Goal: Transaction & Acquisition: Book appointment/travel/reservation

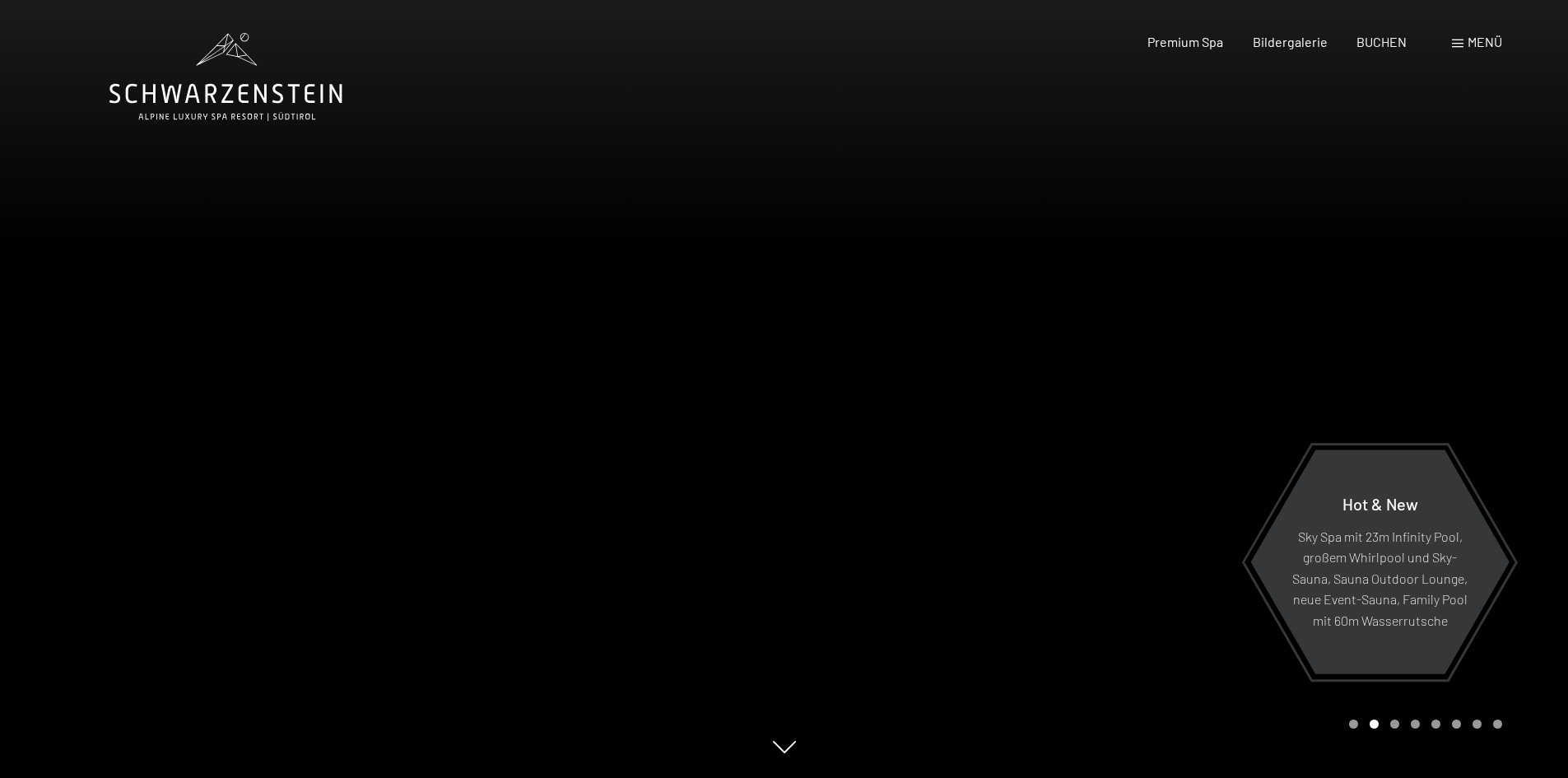
click at [1468, 49] on span "Menü" at bounding box center [1485, 42] width 35 height 16
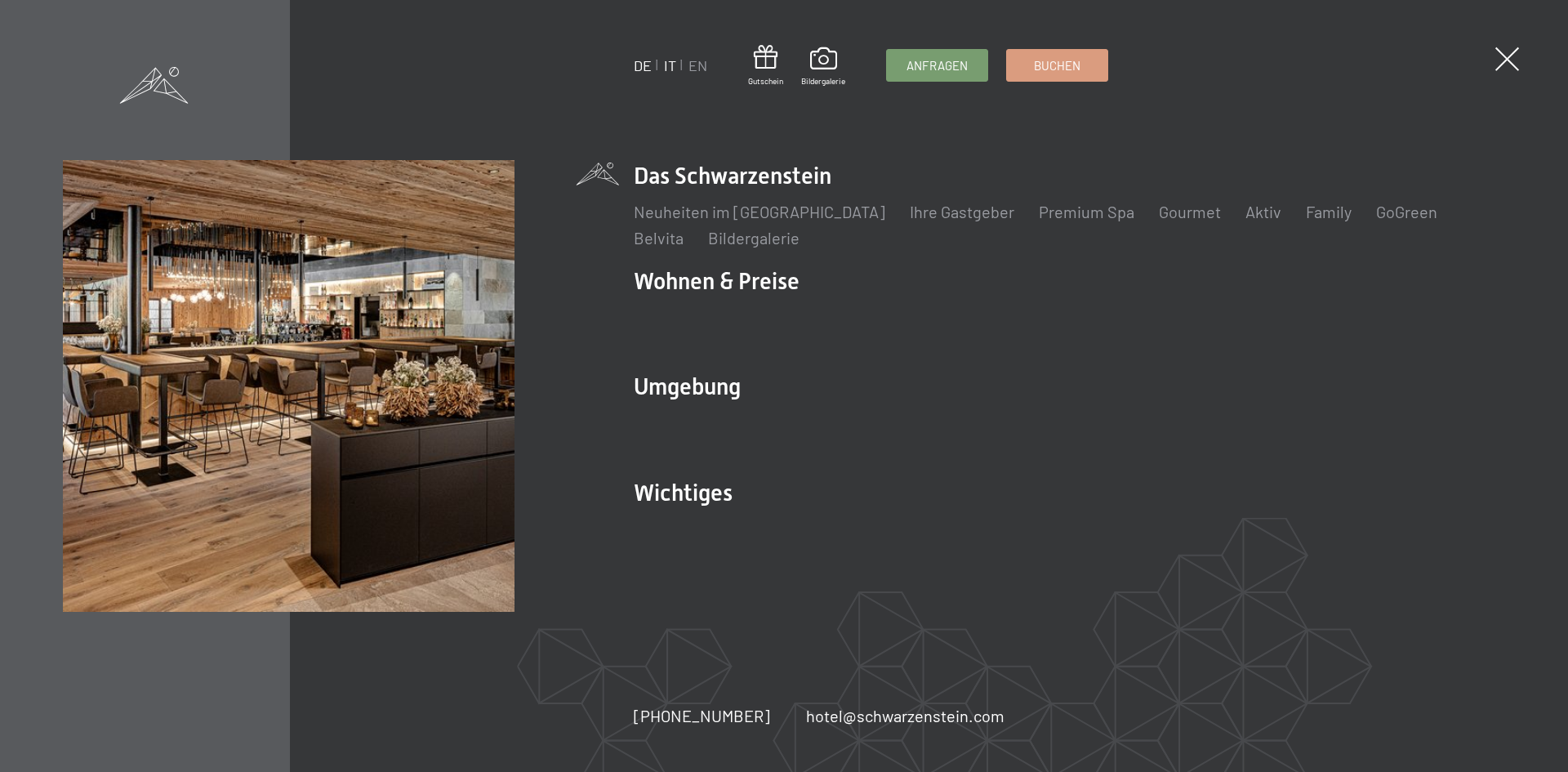
click at [669, 67] on link "IT" at bounding box center [670, 65] width 12 height 18
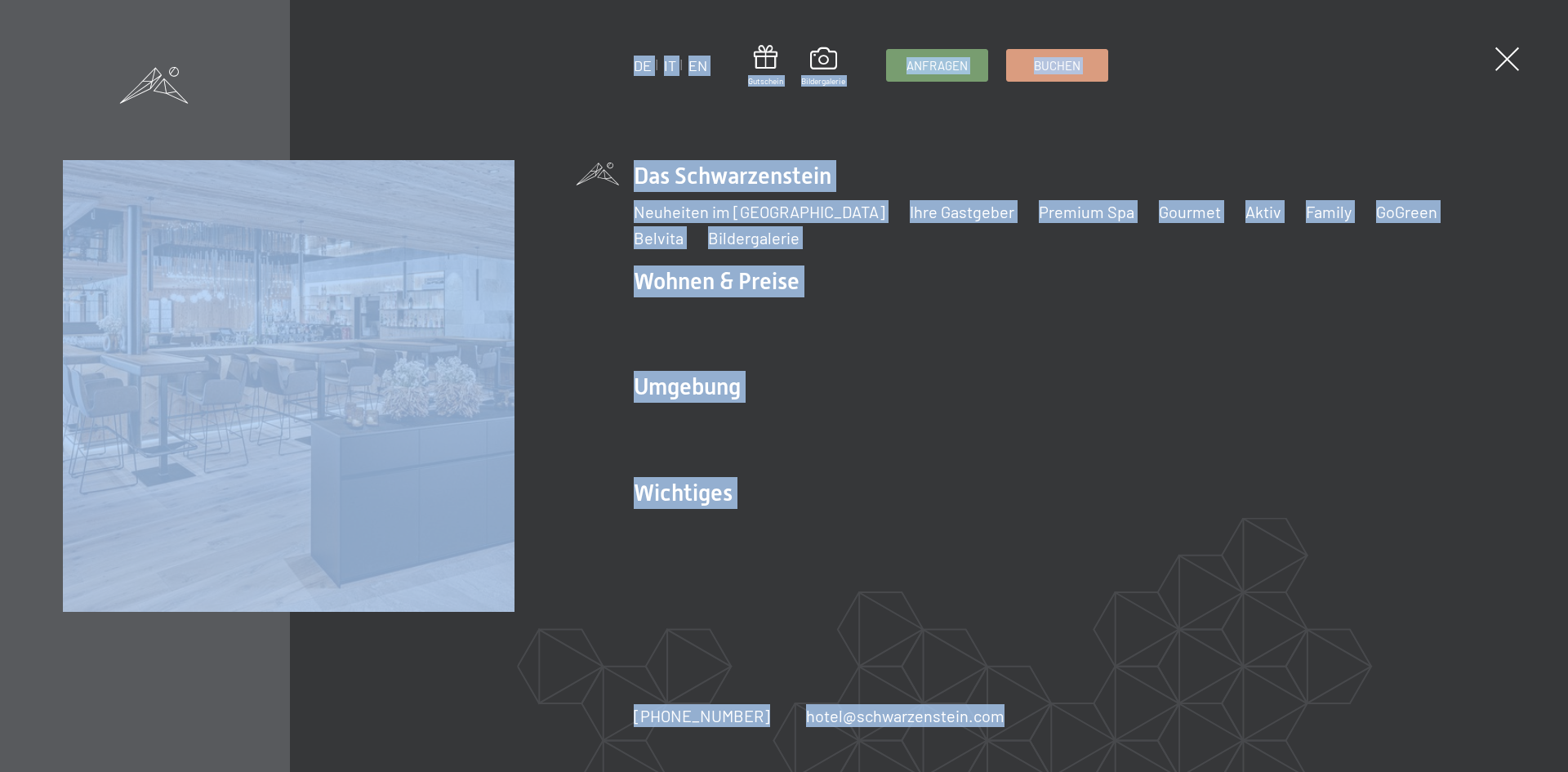
drag, startPoint x: 1499, startPoint y: 66, endPoint x: 1266, endPoint y: 109, distance: 236.9
click at [1266, 109] on div "DE IT EN Gutschein Bildergalerie Anfragen Buchen DE IT EN Das Schwarzenstein Ne…" at bounding box center [784, 386] width 1568 height 772
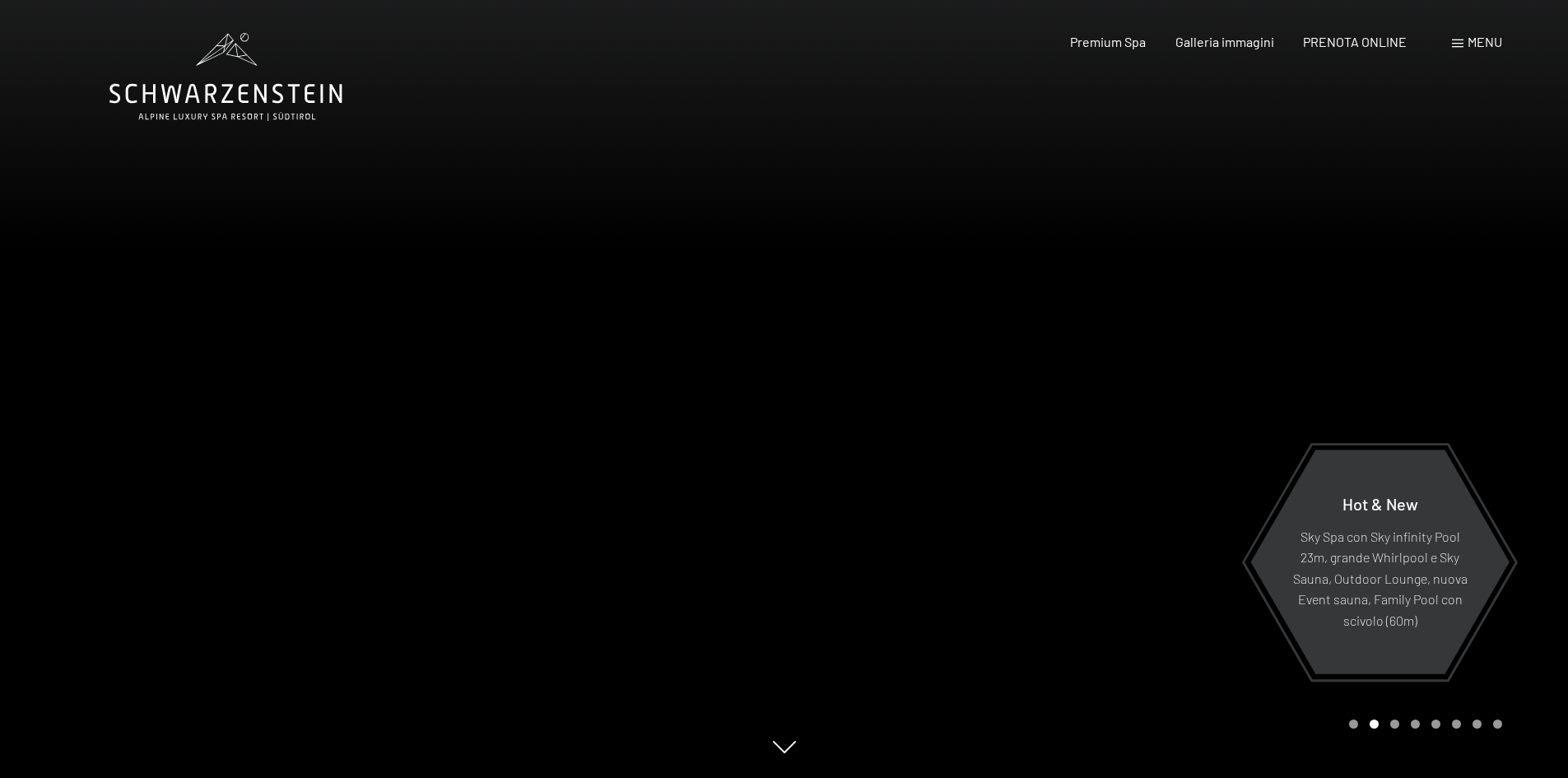
click at [1470, 39] on span "Menu" at bounding box center [1485, 42] width 35 height 16
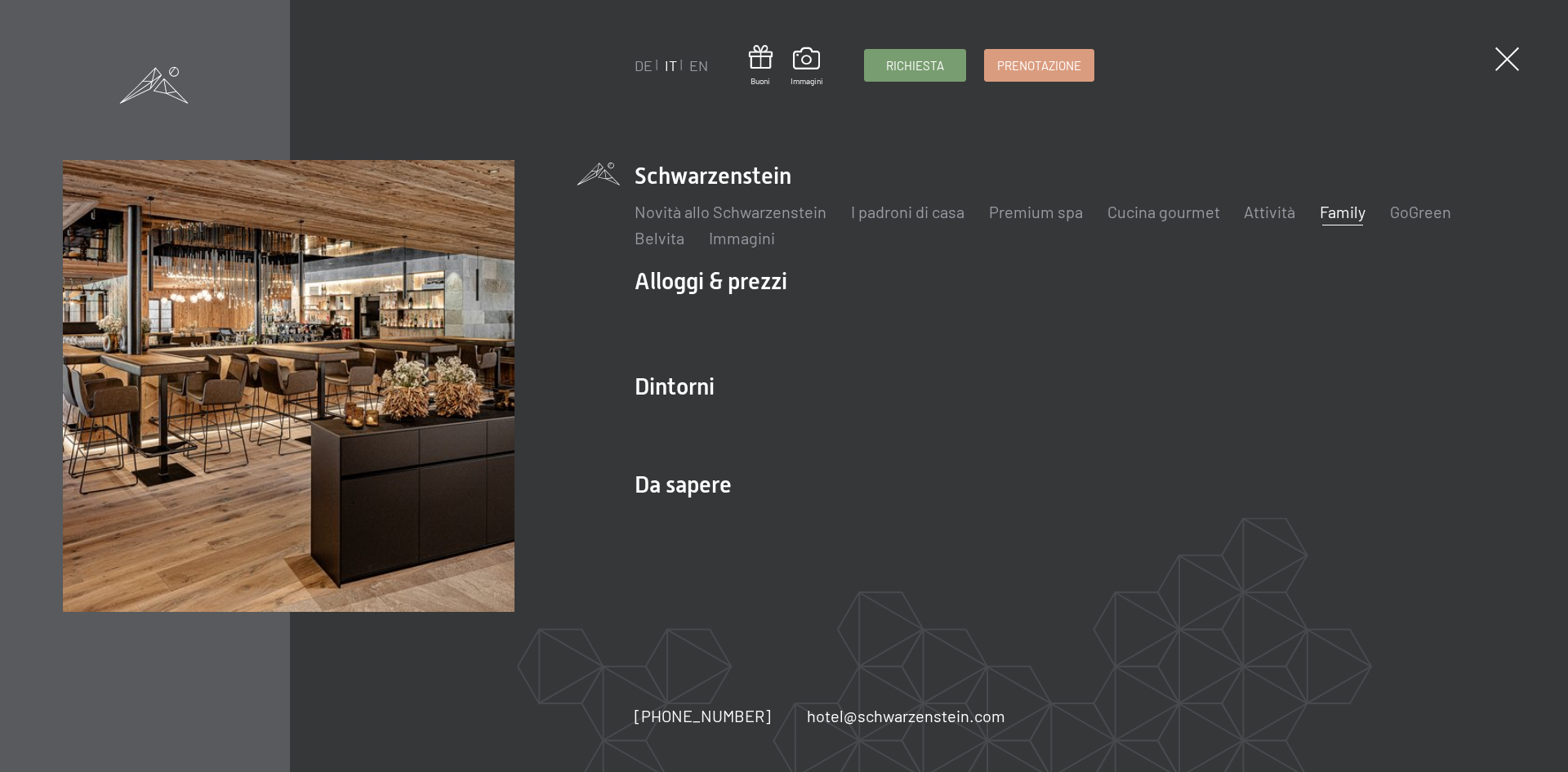
click at [1345, 210] on link "Family" at bounding box center [1342, 211] width 46 height 20
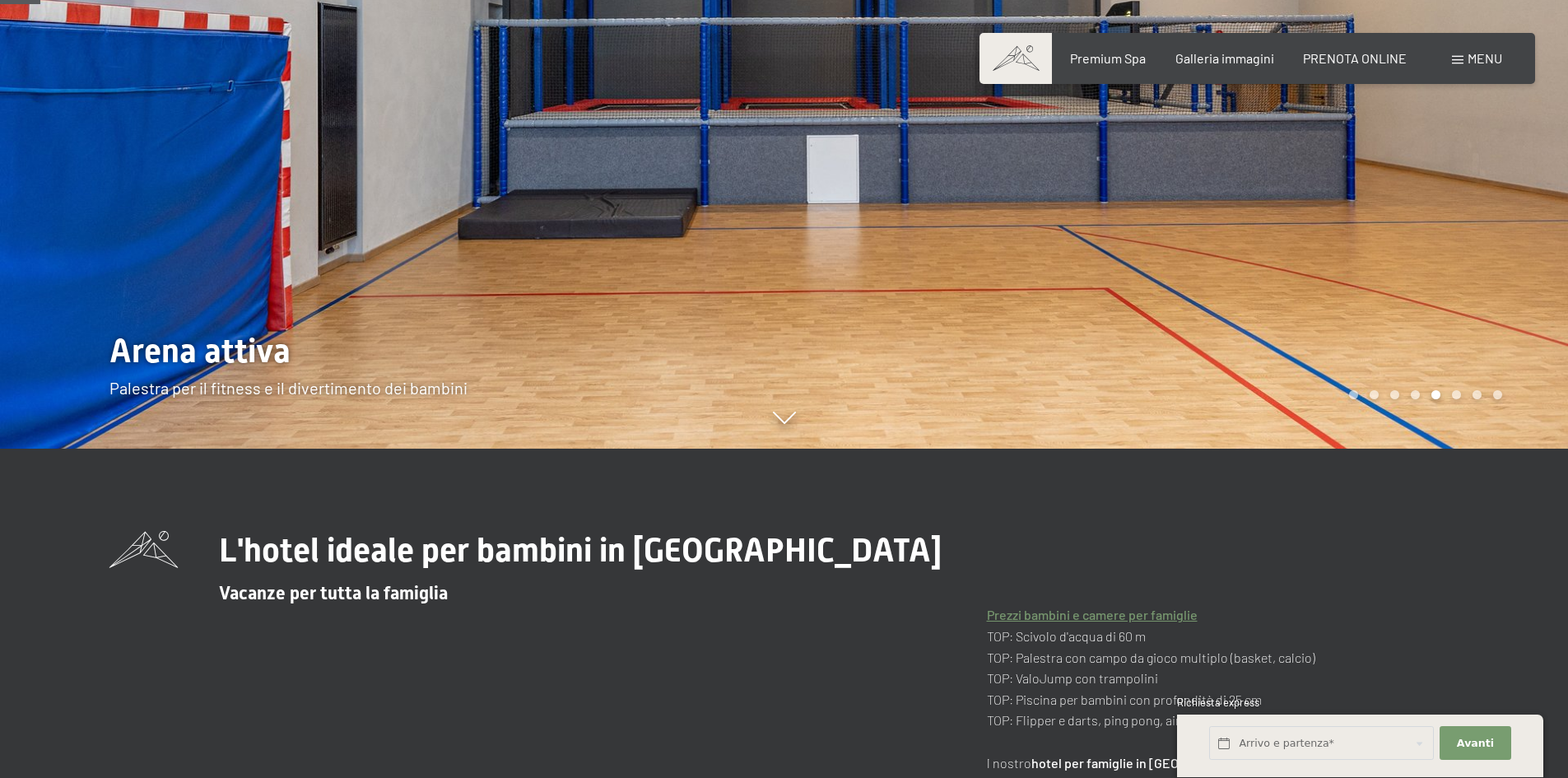
scroll to position [247, 0]
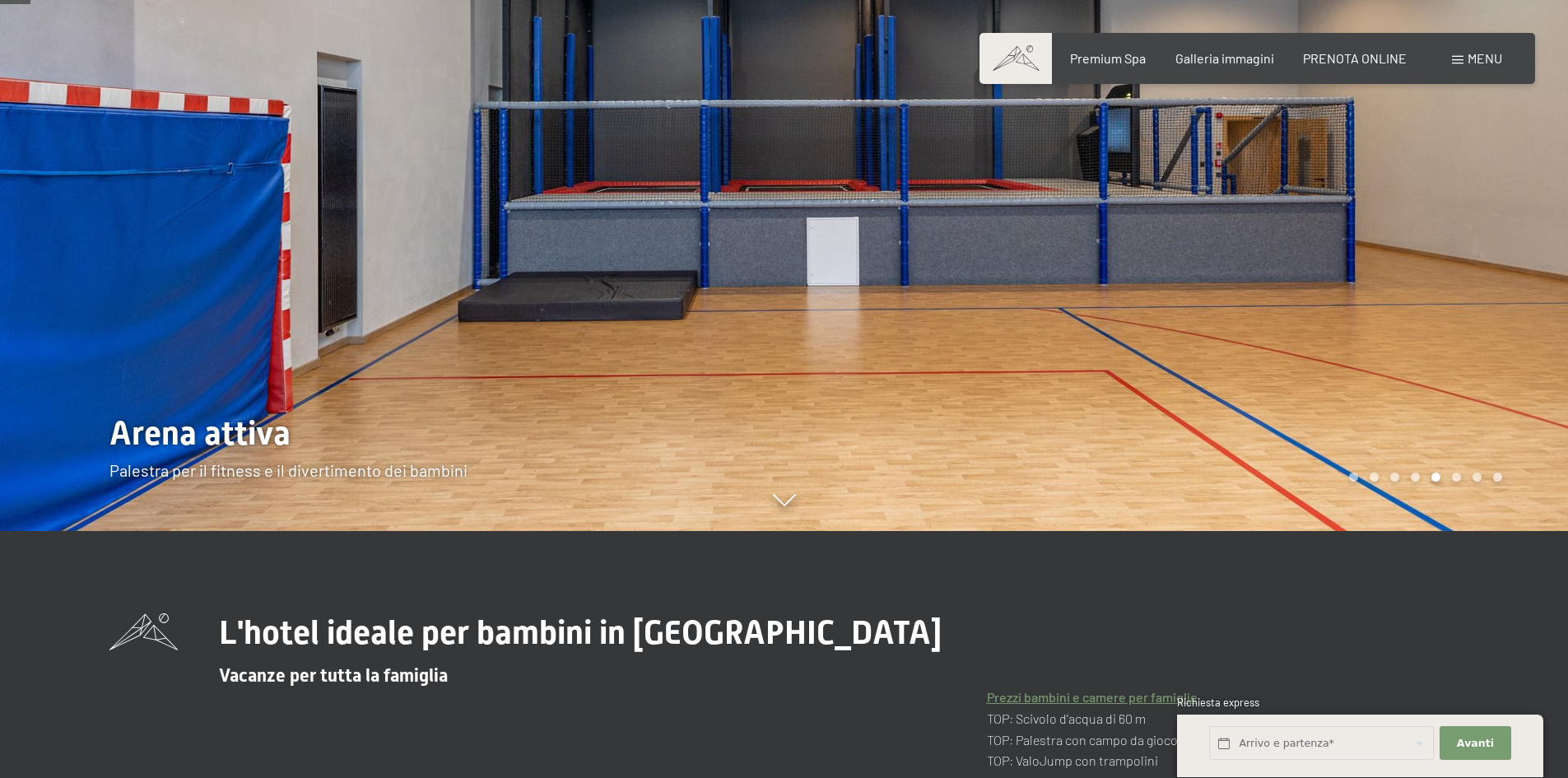
click at [1423, 314] on div at bounding box center [1177, 142] width 784 height 778
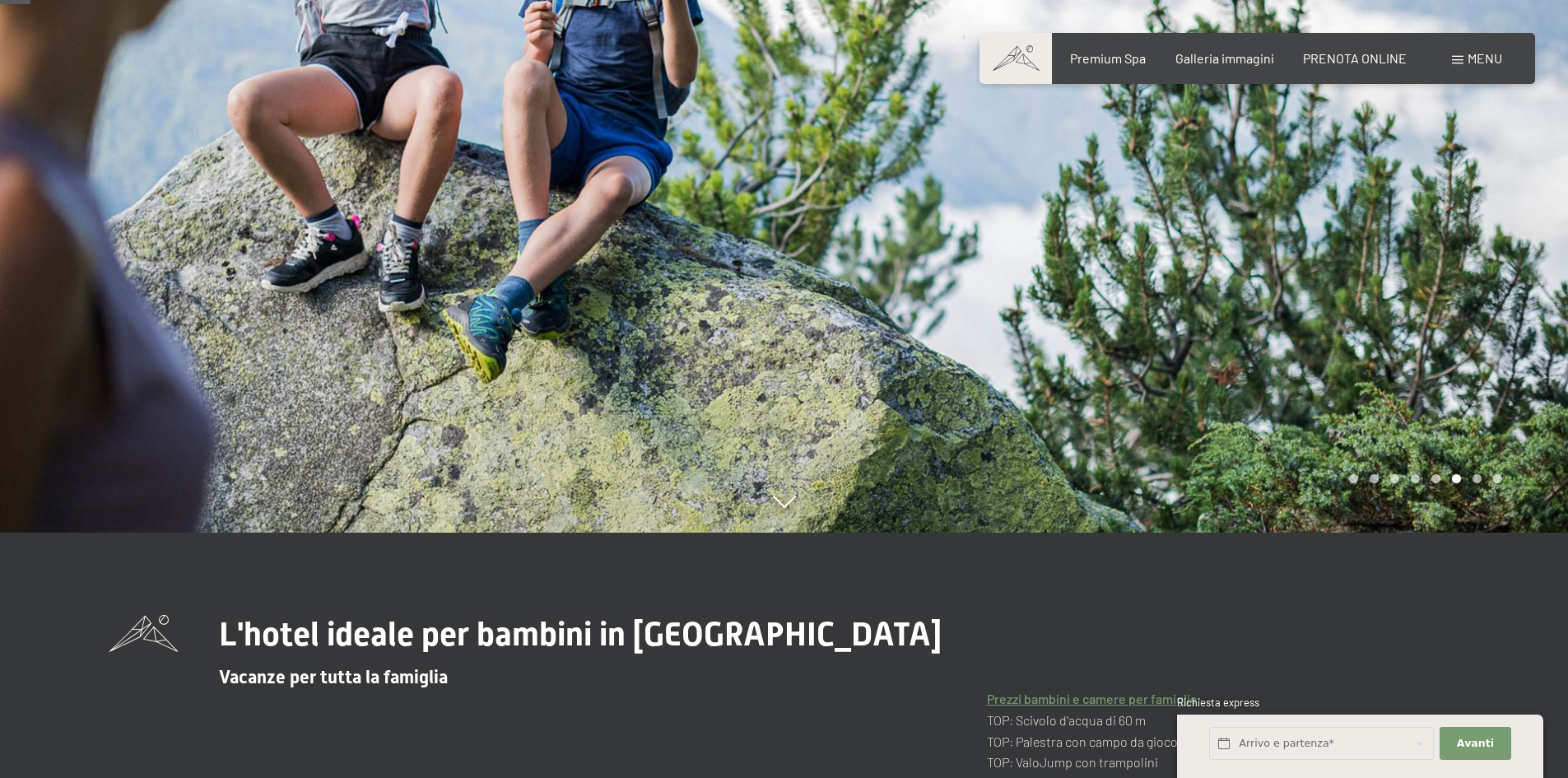
scroll to position [0, 0]
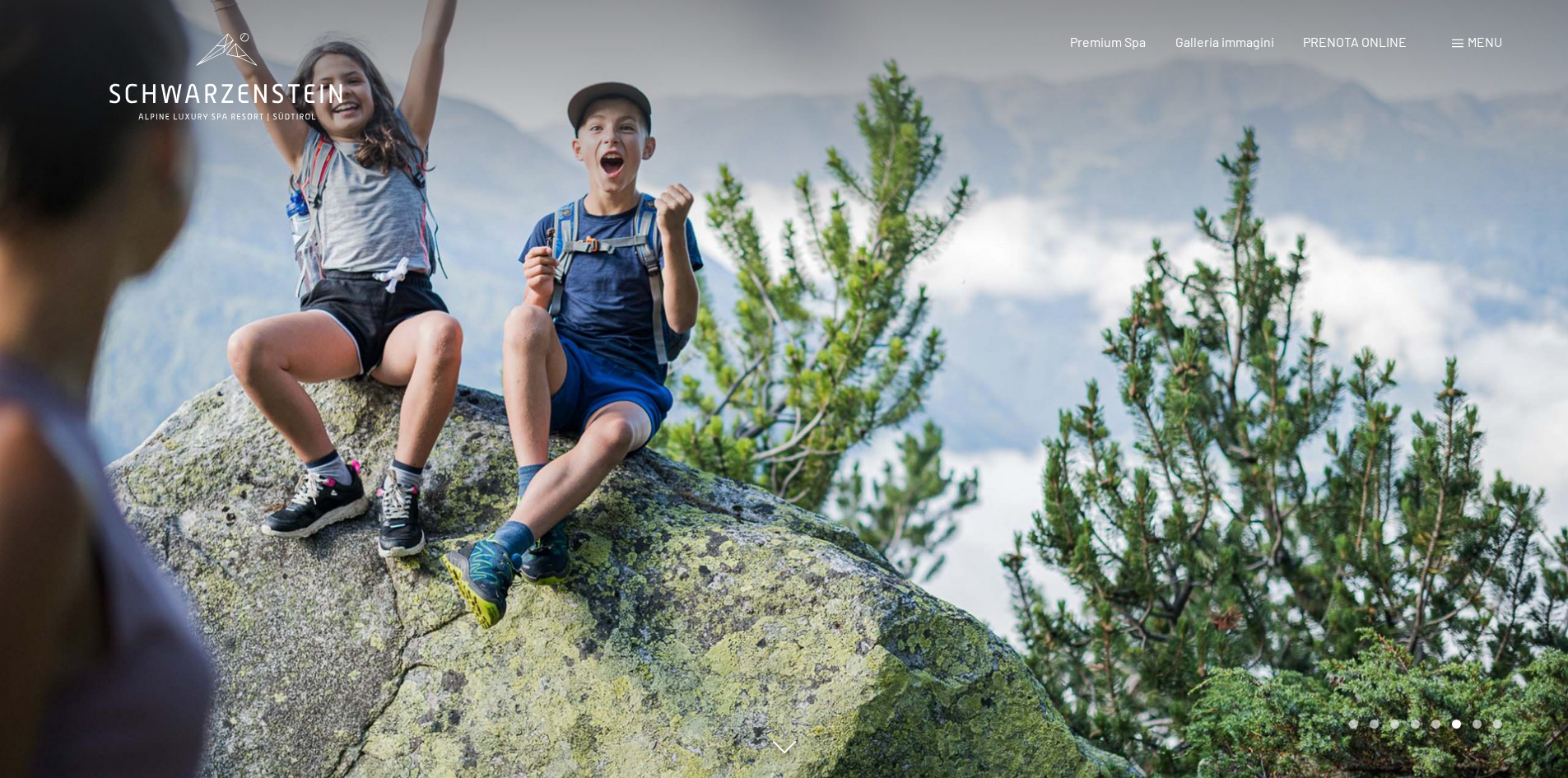
click at [1401, 378] on div at bounding box center [1177, 389] width 784 height 778
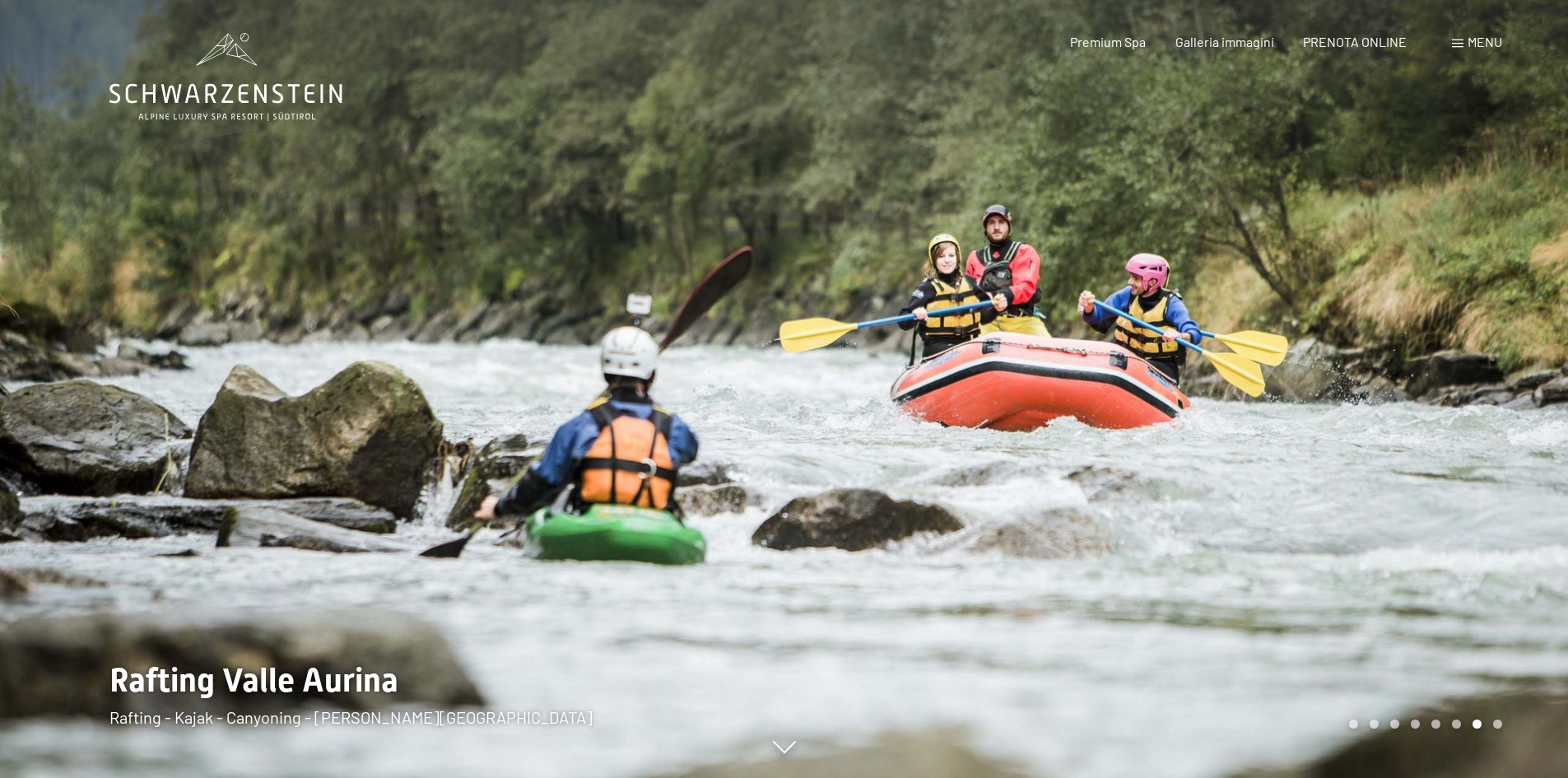
click at [1401, 378] on div at bounding box center [1177, 389] width 784 height 778
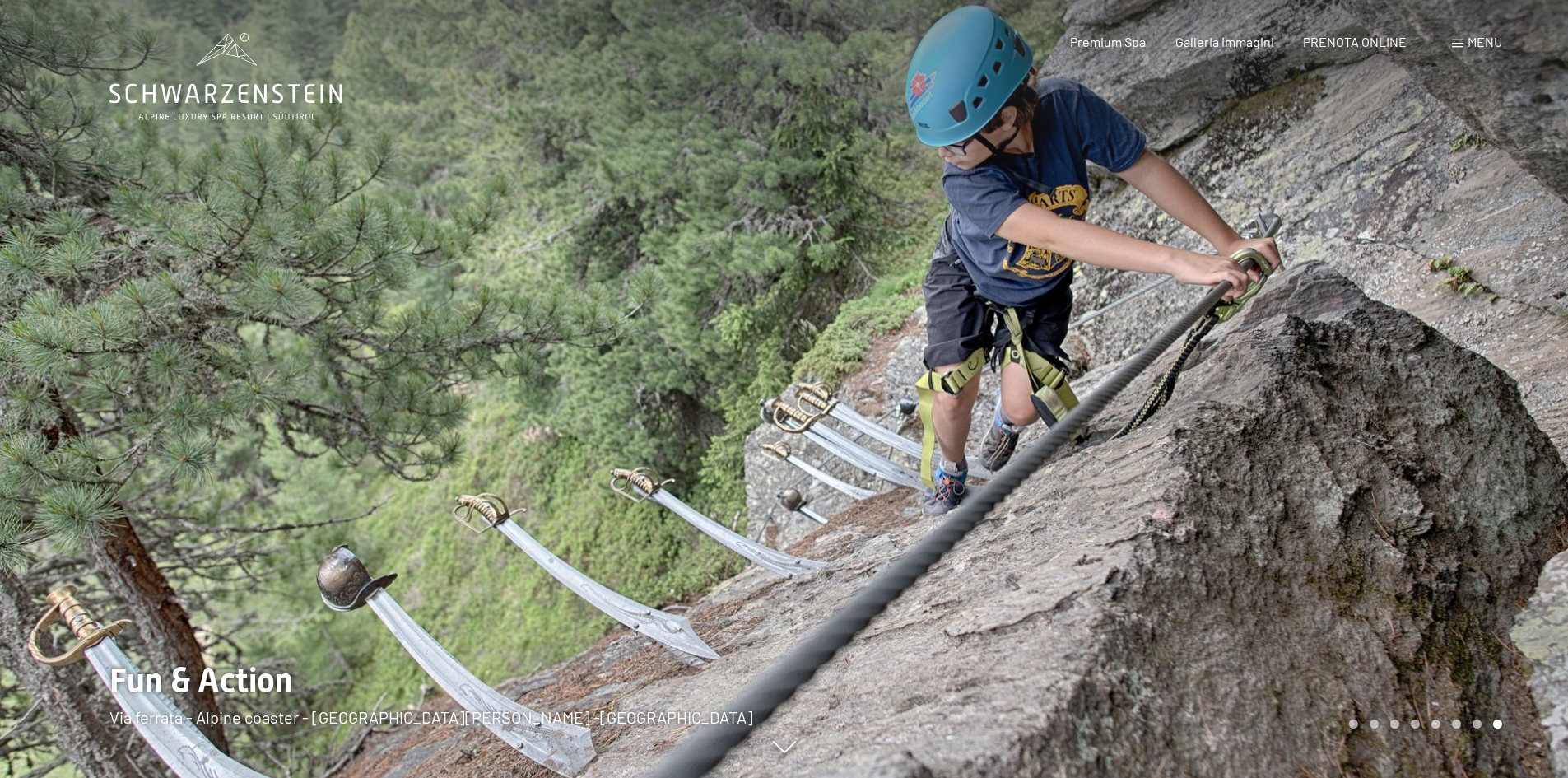
click at [1401, 378] on div at bounding box center [1177, 389] width 784 height 778
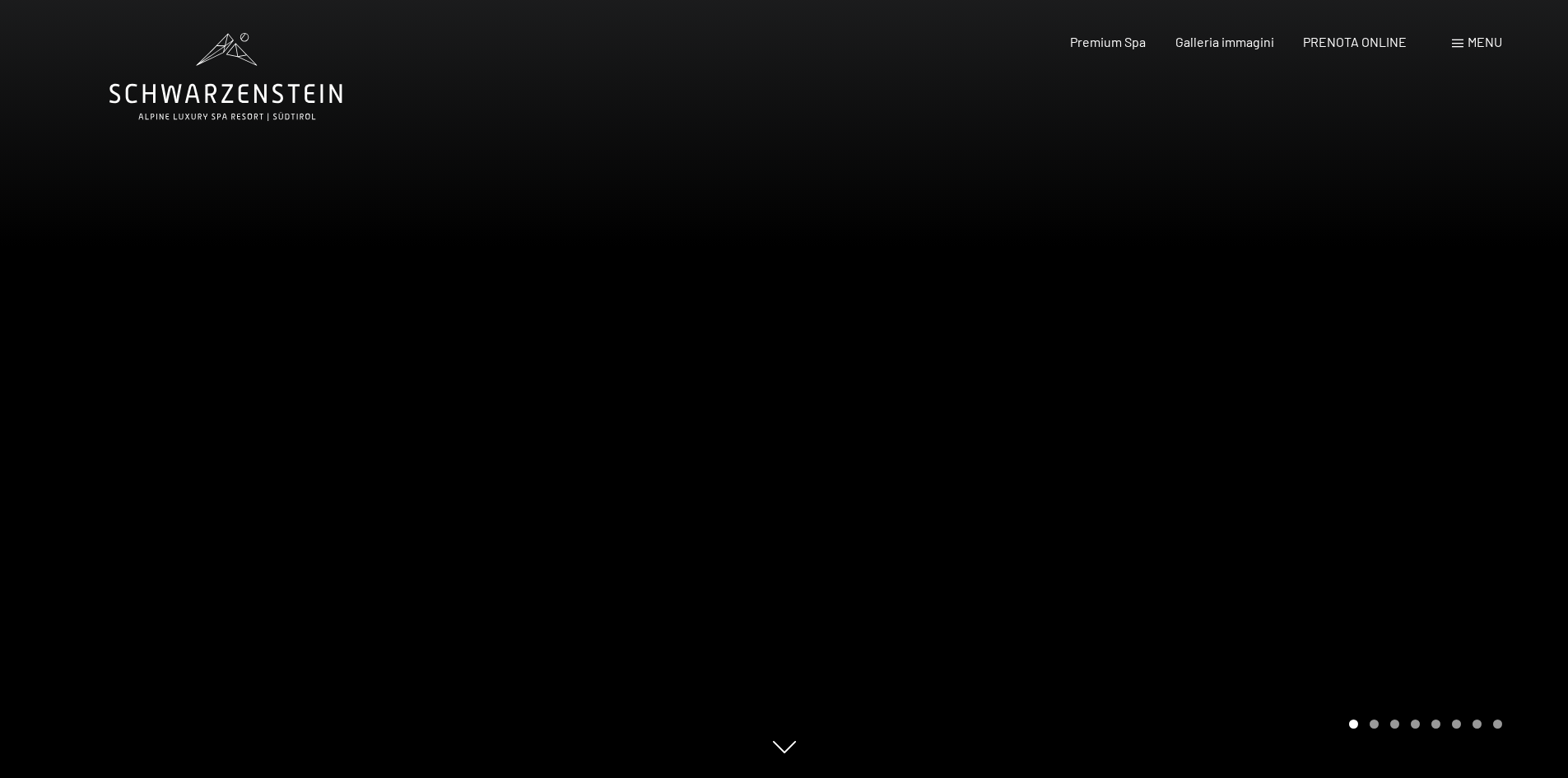
click at [1441, 384] on div at bounding box center [1177, 389] width 784 height 778
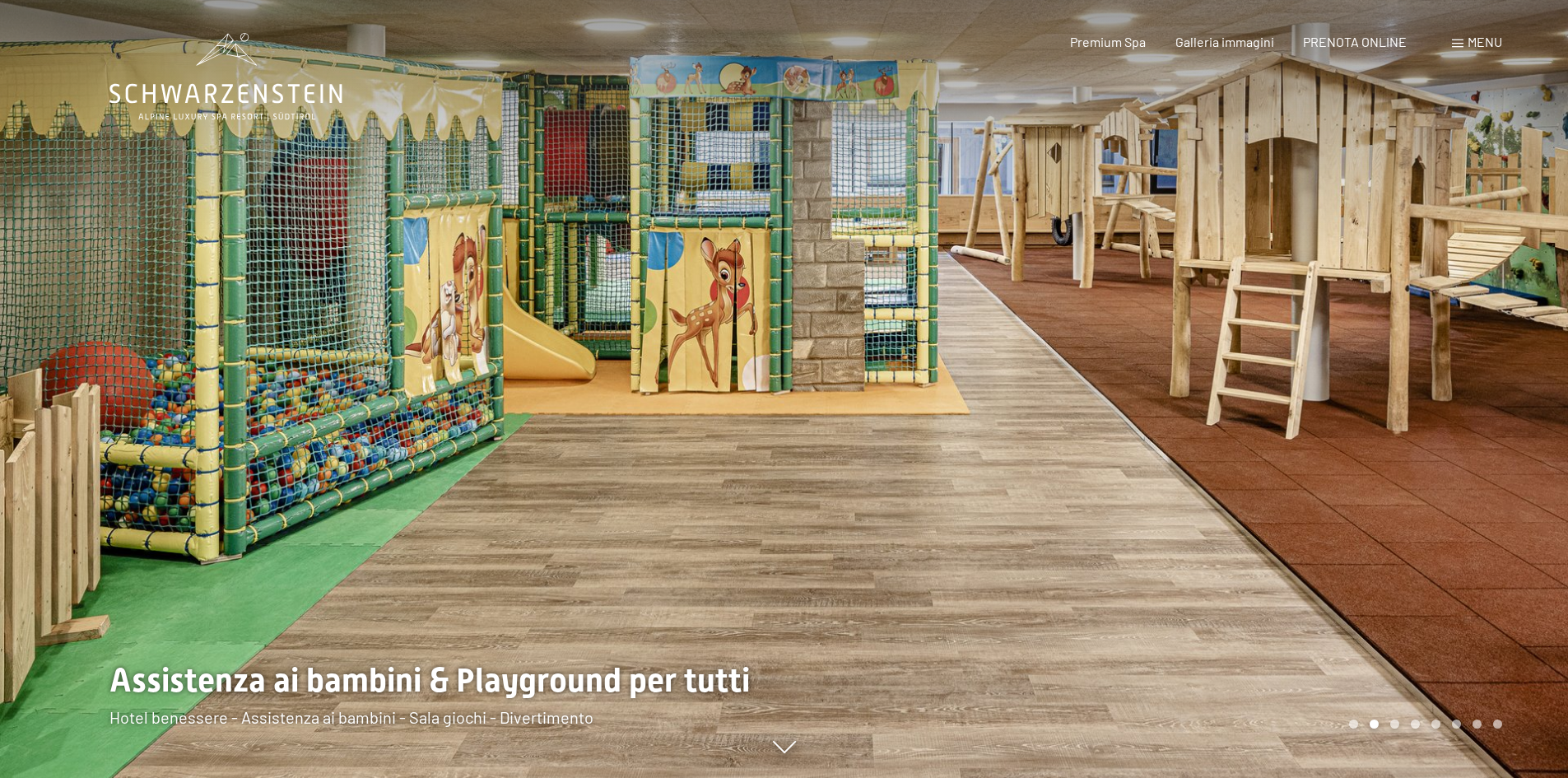
drag, startPoint x: 1566, startPoint y: 367, endPoint x: 1502, endPoint y: 368, distance: 64.0
click at [1563, 367] on div at bounding box center [1177, 389] width 784 height 778
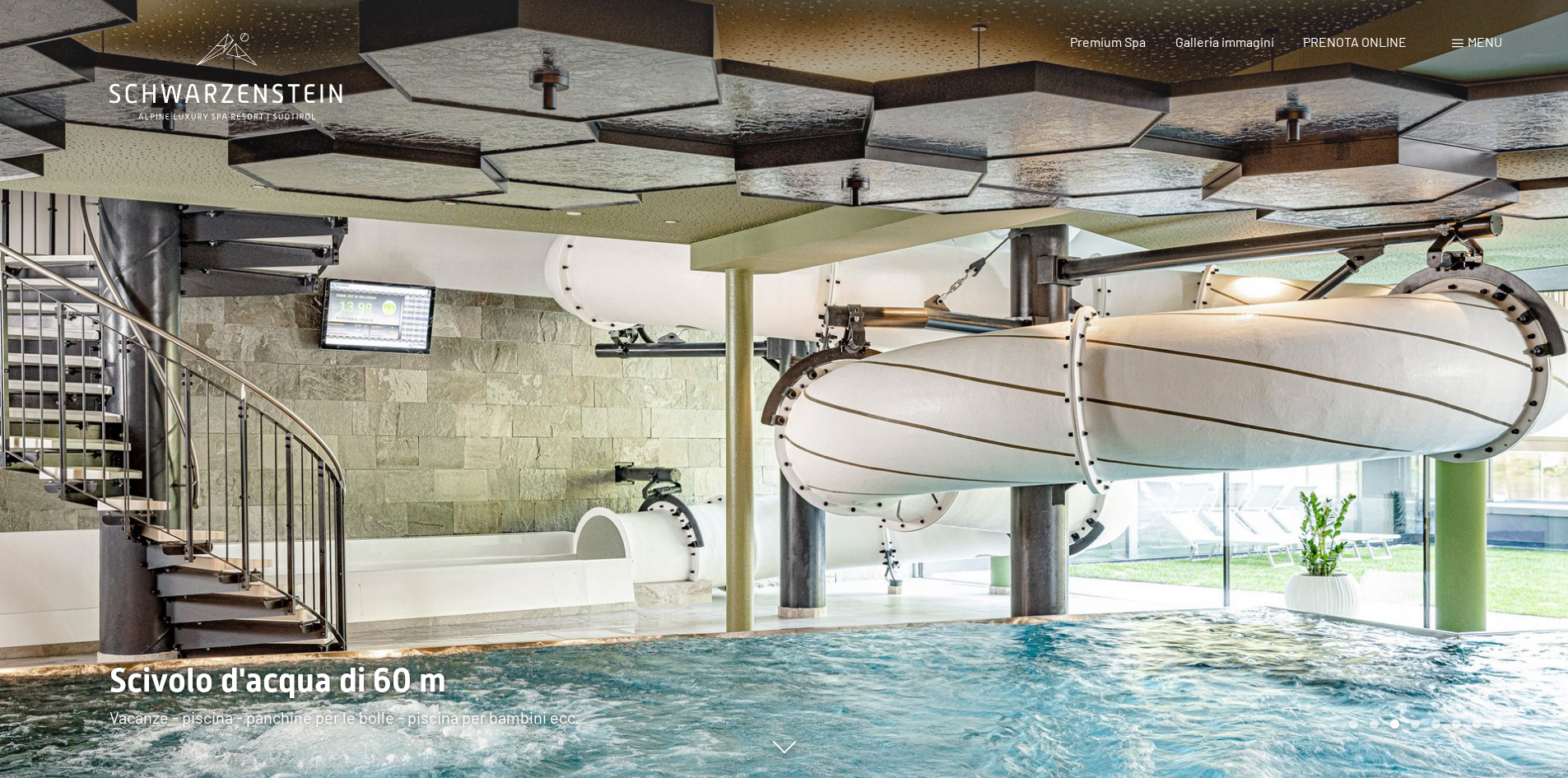
click at [1468, 372] on div at bounding box center [1177, 389] width 784 height 778
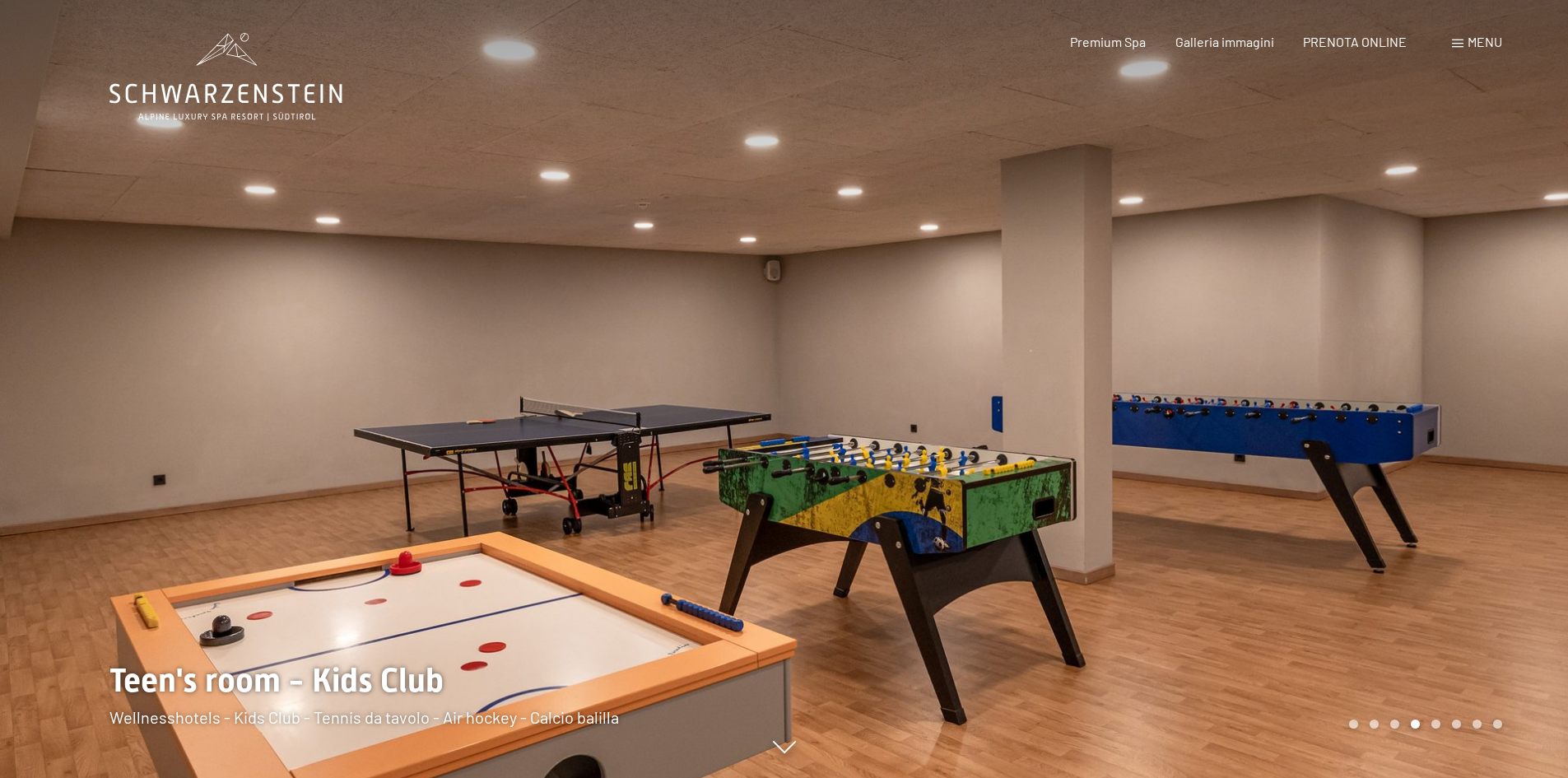
click at [1498, 40] on span "Menu" at bounding box center [1485, 42] width 35 height 16
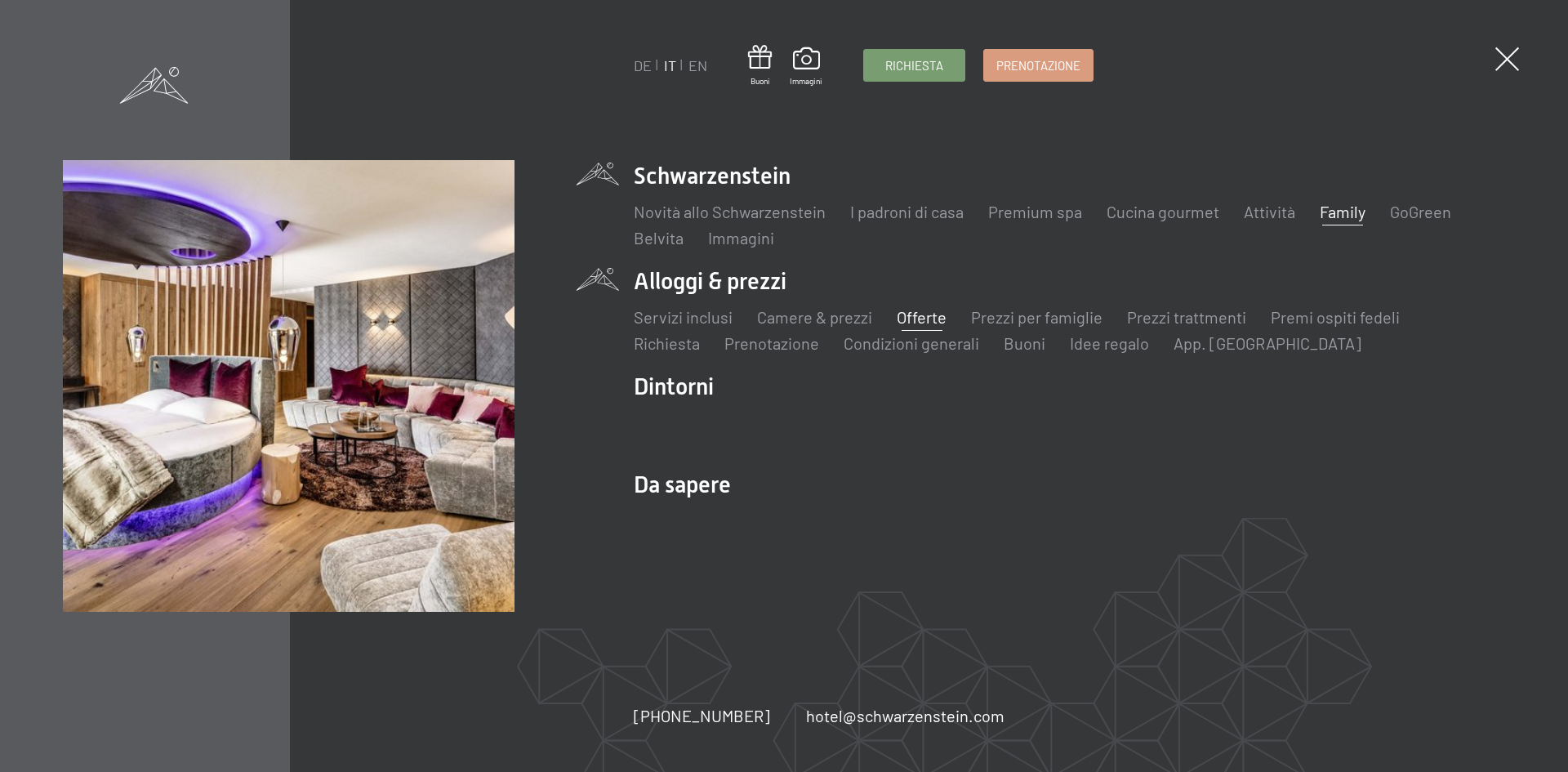
click at [919, 317] on link "Offerte" at bounding box center [922, 316] width 50 height 20
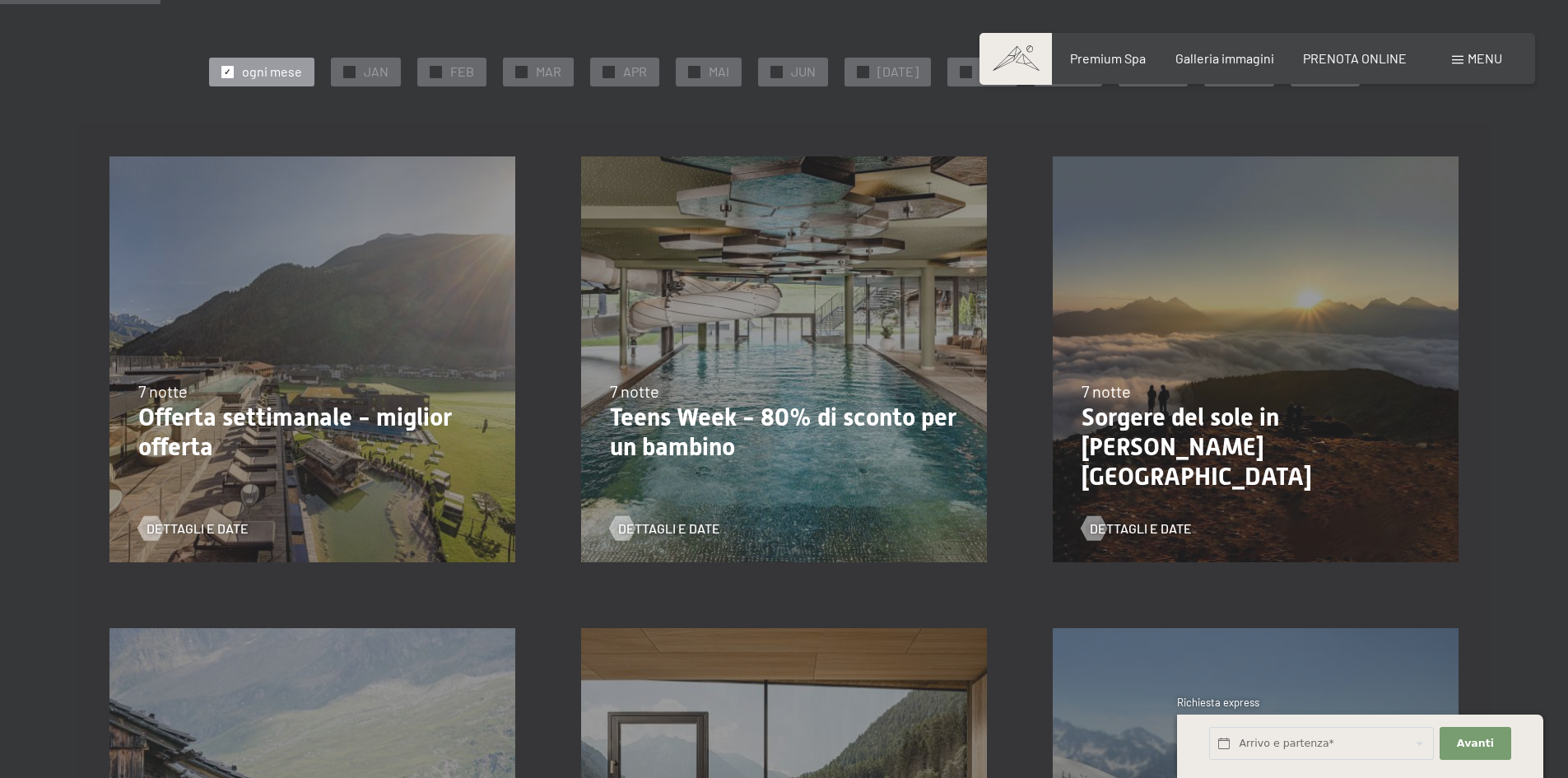
scroll to position [329, 0]
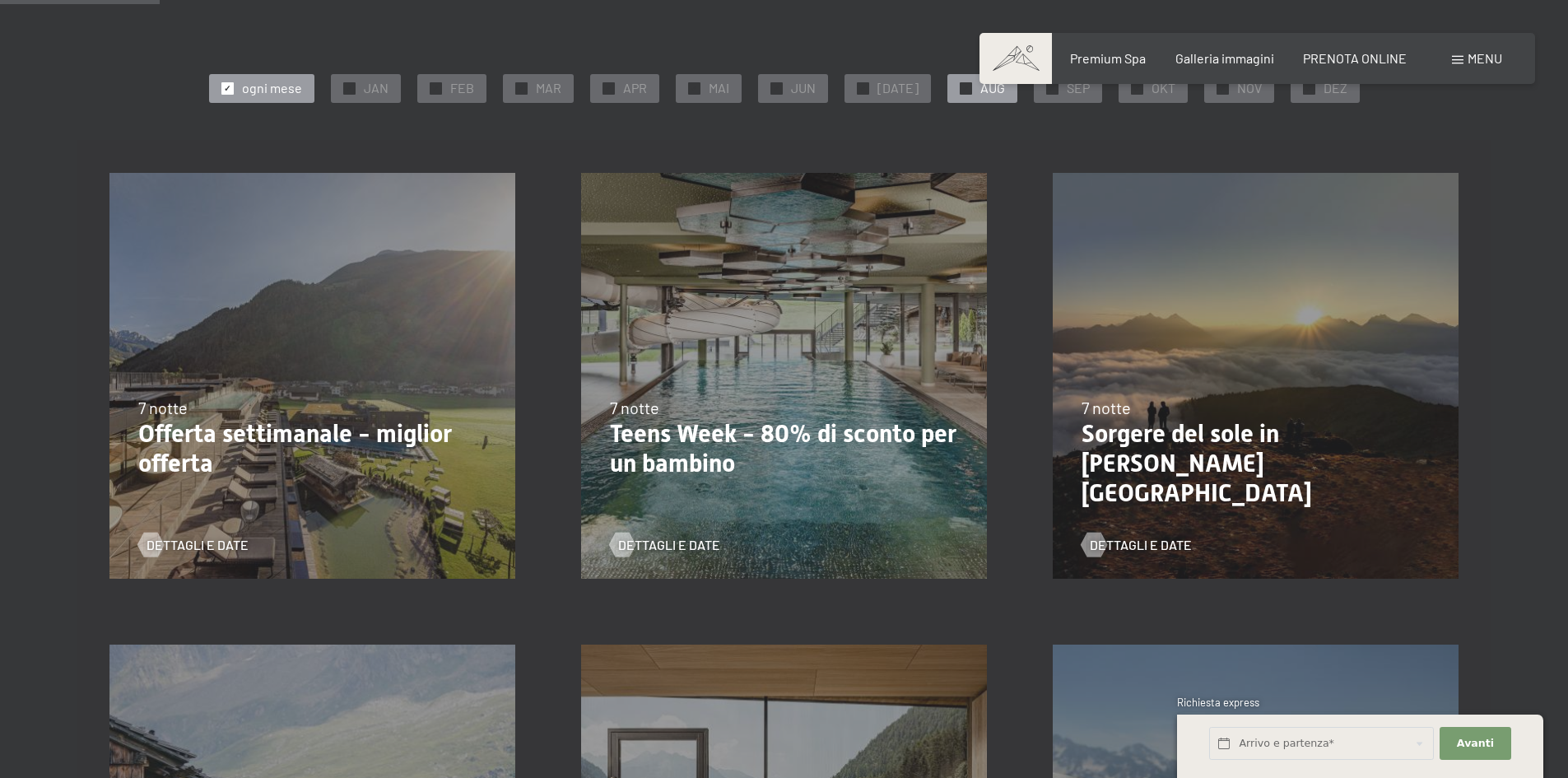
click at [979, 98] on div "✓ AUG" at bounding box center [982, 88] width 70 height 28
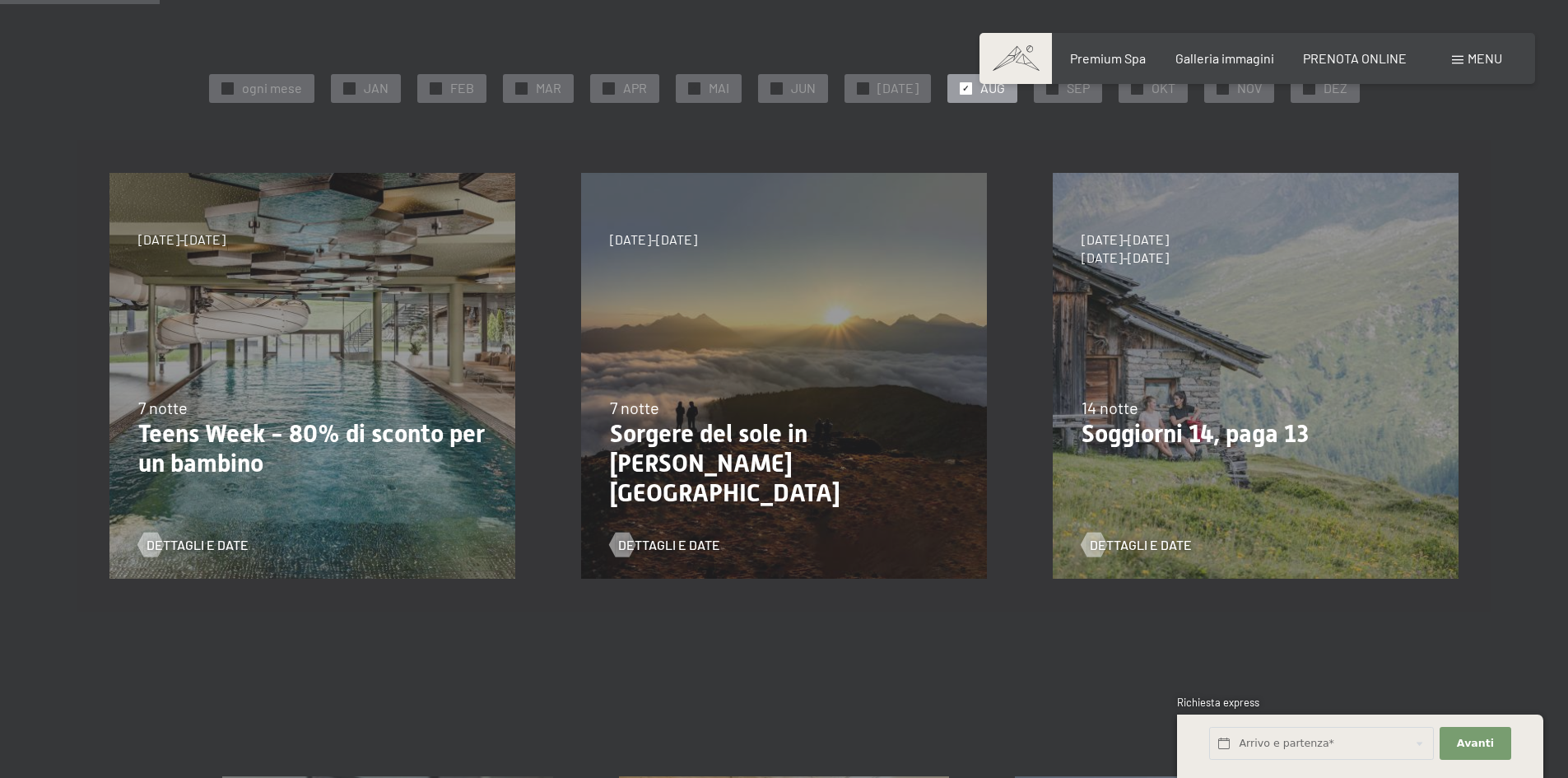
click at [243, 387] on div "23/8/2025-14/9/2025 27/9/2025-21/12/2025 10/1/2026-18/1/2026 31/1/2026-15/2/202…" at bounding box center [312, 376] width 472 height 472
click at [194, 550] on span "Dettagli e Date" at bounding box center [214, 545] width 102 height 18
